Goal: Find specific page/section

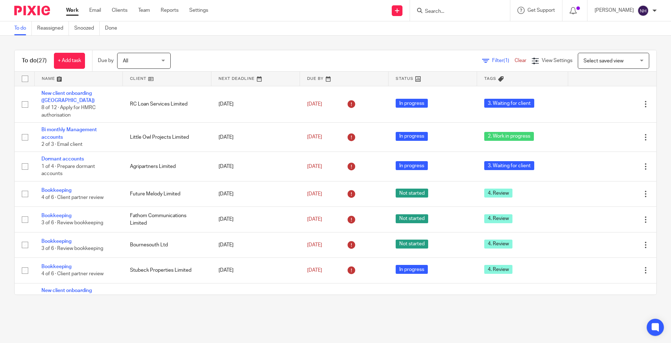
drag, startPoint x: 0, startPoint y: 0, endPoint x: 474, endPoint y: 11, distance: 474.6
click at [475, 11] on input "Search" at bounding box center [456, 12] width 64 height 6
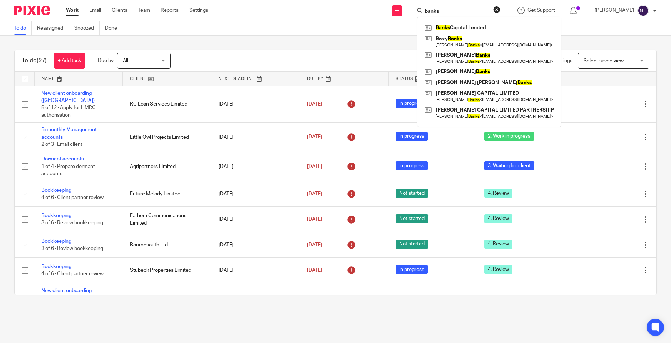
type input "banks"
click button "submit" at bounding box center [0, 0] width 0 height 0
click at [485, 59] on link at bounding box center [489, 58] width 133 height 16
